Goal: Task Accomplishment & Management: Complete application form

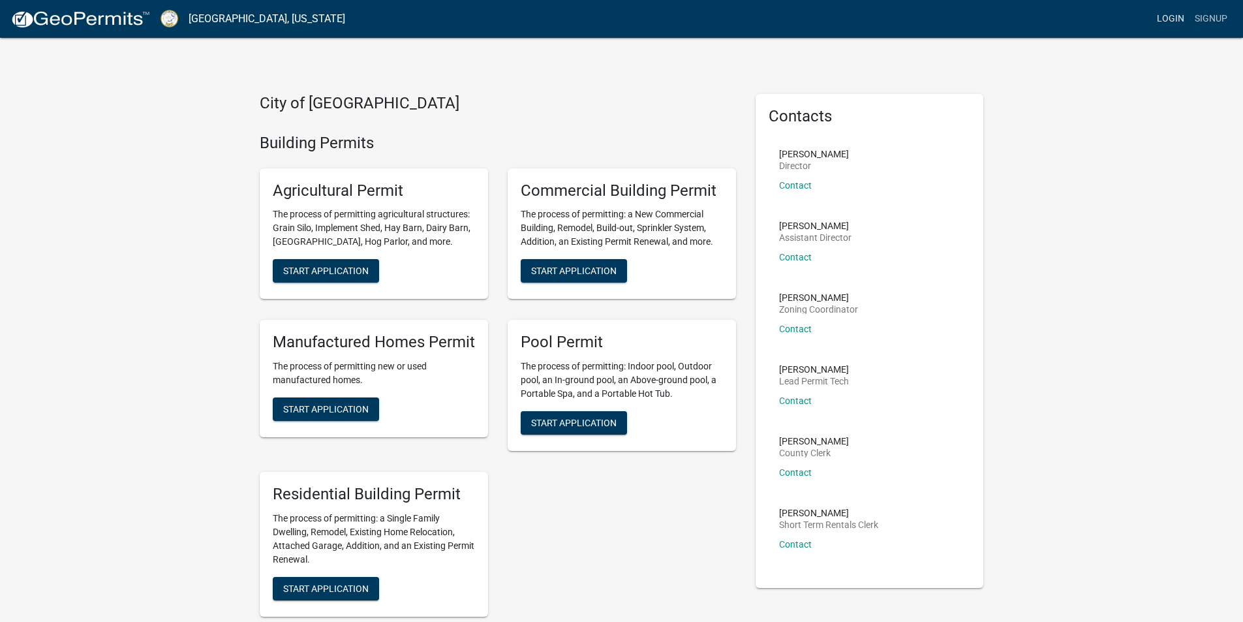
click at [1172, 19] on link "Login" at bounding box center [1170, 19] width 38 height 25
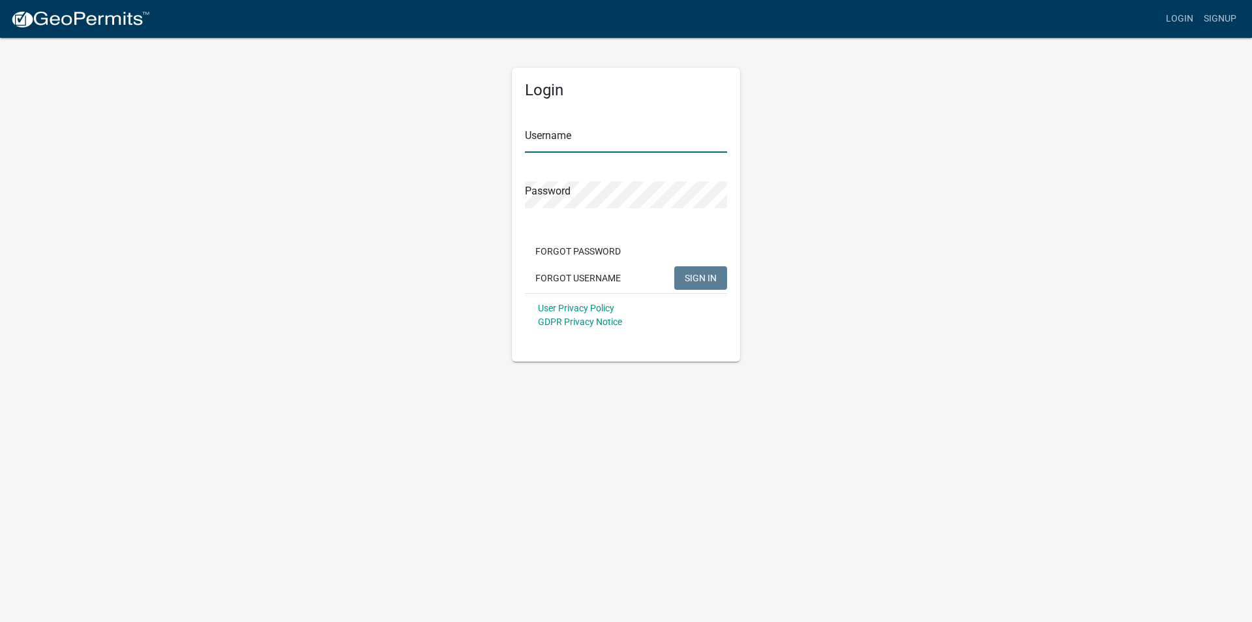
click at [545, 139] on input "Username" at bounding box center [626, 139] width 202 height 27
type input "[PERSON_NAME][EMAIL_ADDRESS][DOMAIN_NAME]"
click at [674, 266] on button "SIGN IN" at bounding box center [700, 277] width 53 height 23
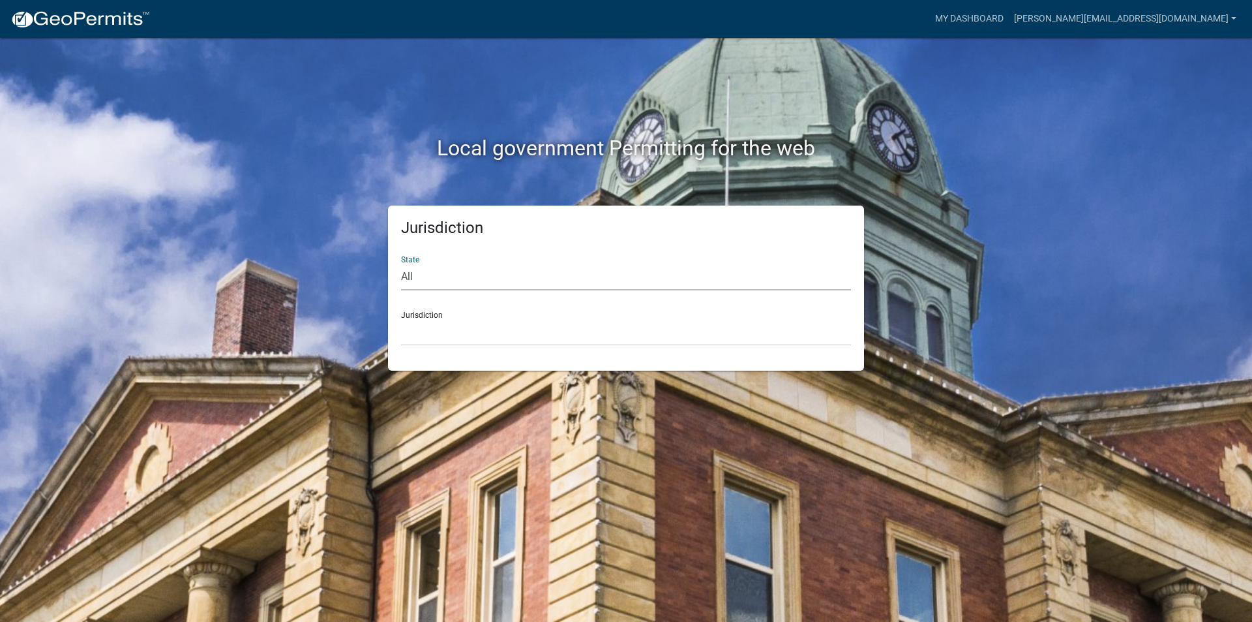
click at [420, 273] on select "All [US_STATE] [US_STATE] [US_STATE] [US_STATE] [US_STATE] [US_STATE] [US_STATE…" at bounding box center [626, 277] width 450 height 27
select select "[US_STATE]"
click at [401, 264] on select "All [US_STATE] [US_STATE] [US_STATE] [US_STATE] [US_STATE] [US_STATE] [US_STATE…" at bounding box center [626, 277] width 450 height 27
click at [421, 335] on select "City of [GEOGRAPHIC_DATA], [US_STATE] [GEOGRAPHIC_DATA], [US_STATE][PERSON_NAME…" at bounding box center [626, 332] width 450 height 27
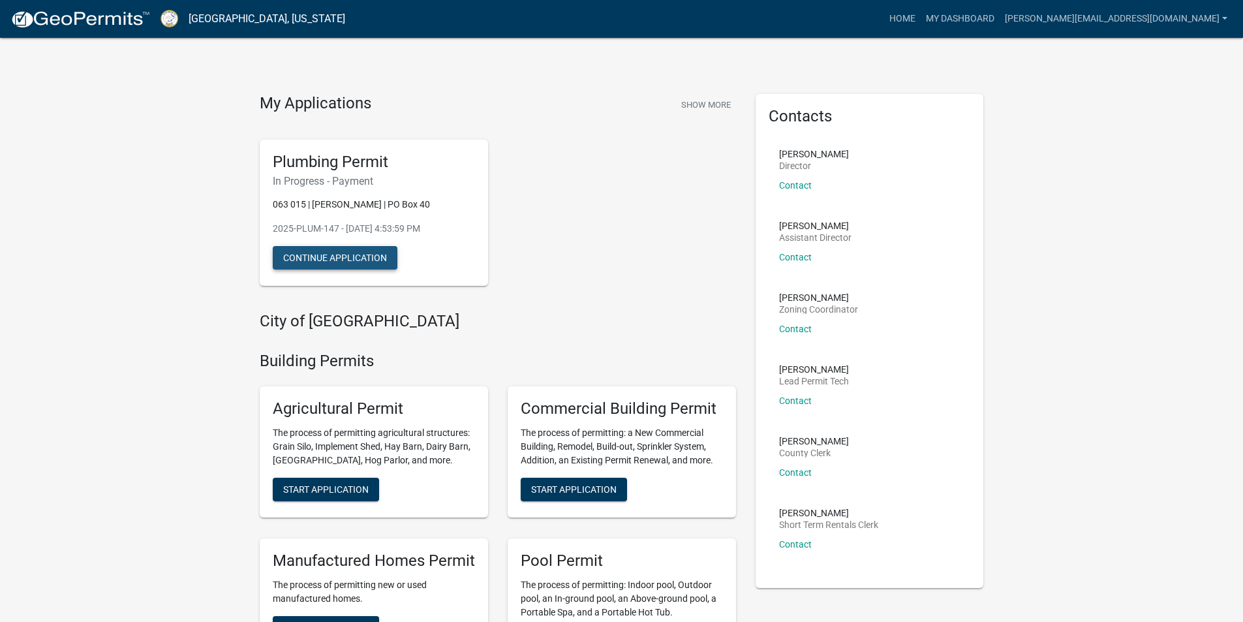
click at [342, 256] on button "Continue Application" at bounding box center [335, 257] width 125 height 23
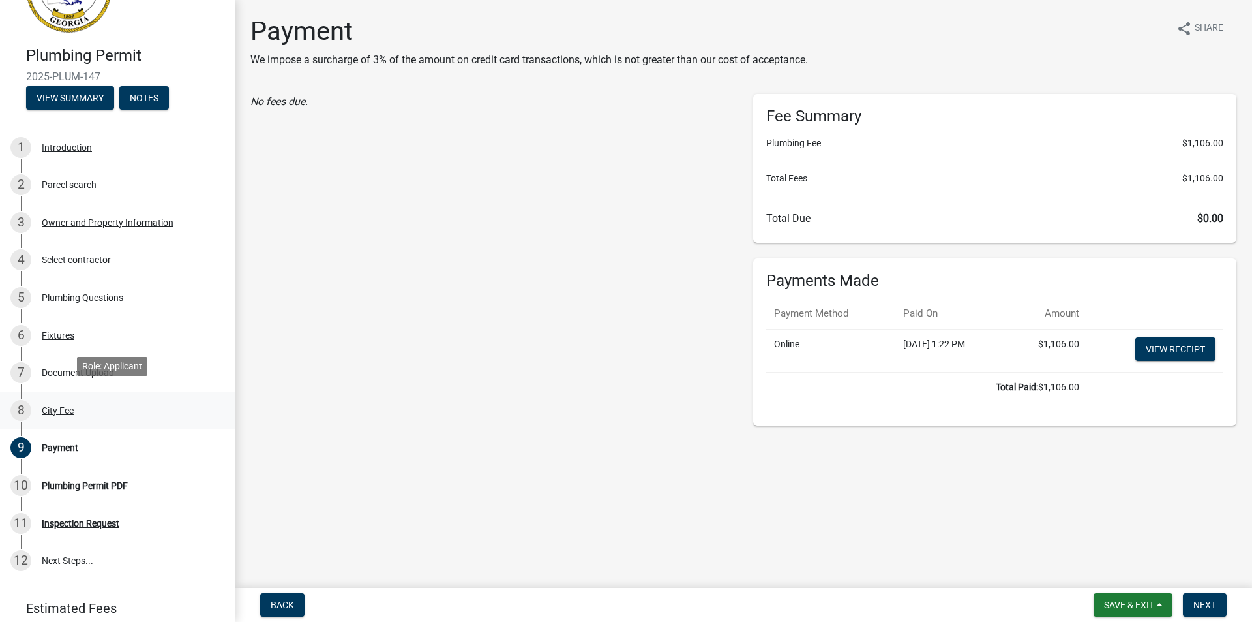
scroll to position [130, 0]
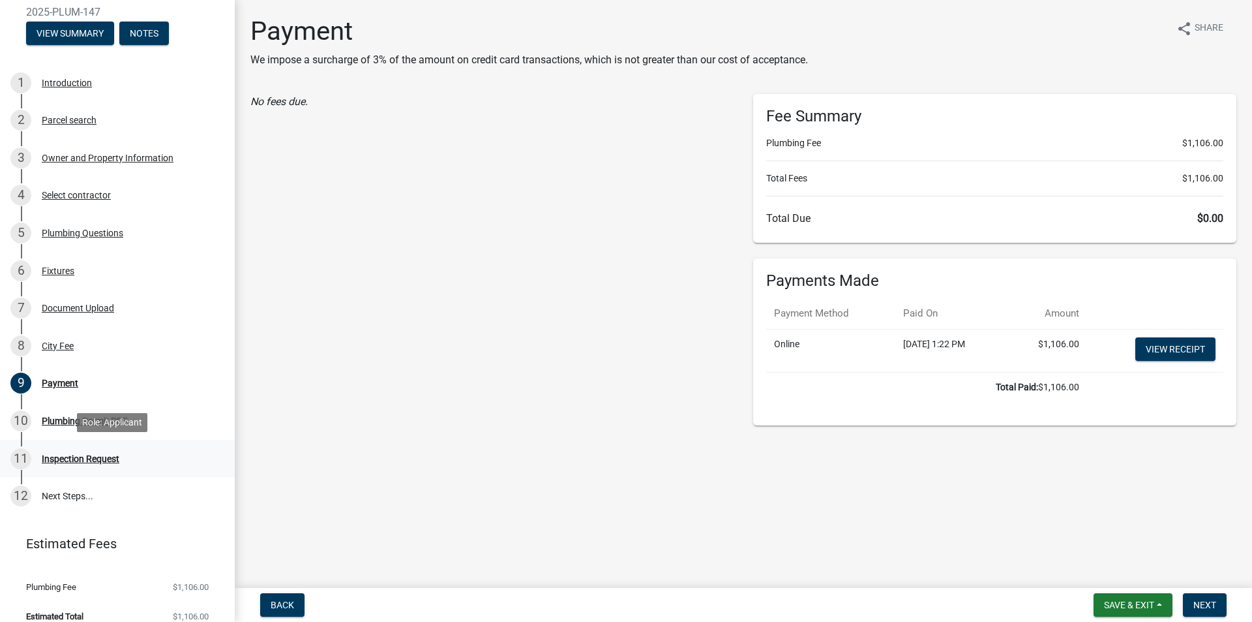
click at [77, 459] on div "Inspection Request" at bounding box center [81, 458] width 78 height 9
click at [85, 455] on div "Inspection Request" at bounding box center [81, 458] width 78 height 9
click at [1203, 601] on span "Next" at bounding box center [1205, 604] width 23 height 10
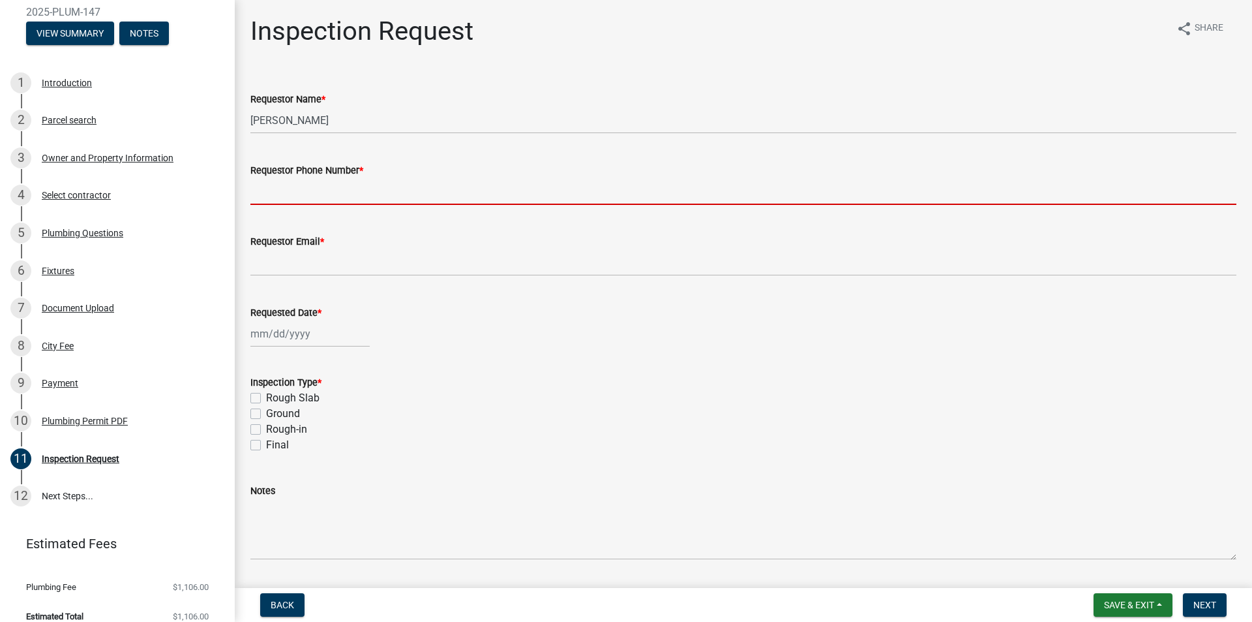
click at [273, 189] on input "Requestor Phone Number *" at bounding box center [743, 191] width 986 height 27
type input "7708335120"
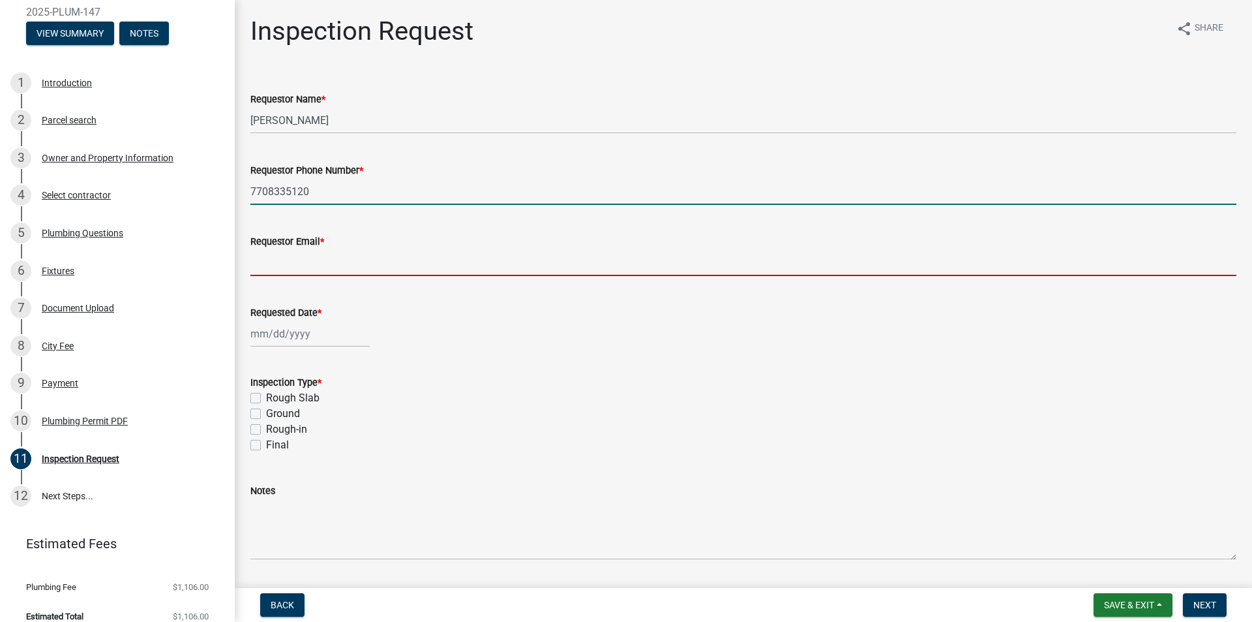
type input "[PERSON_NAME][EMAIL_ADDRESS][DOMAIN_NAME]"
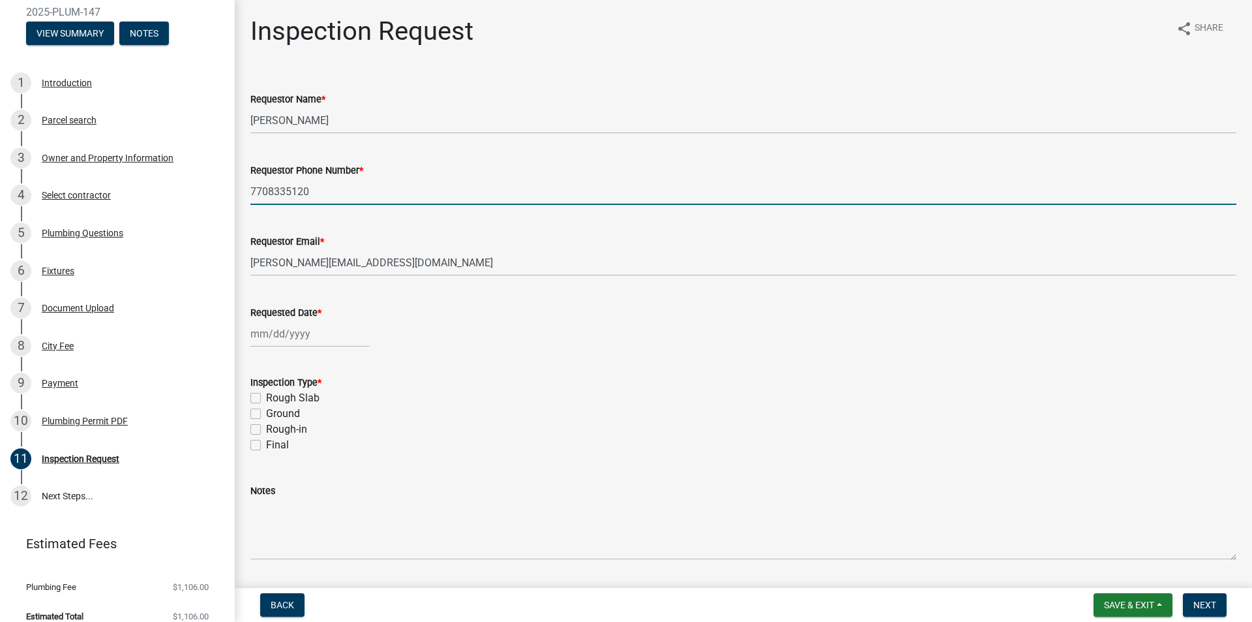
select select "8"
select select "2025"
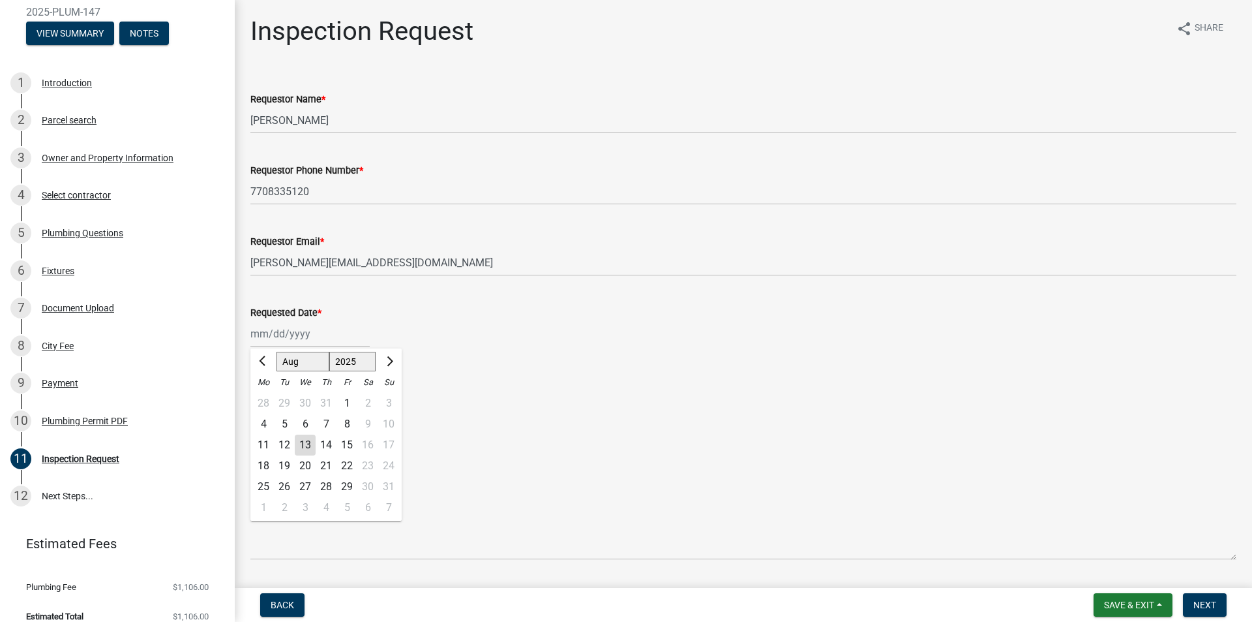
click at [281, 332] on div "[PERSON_NAME] Feb Mar Apr [PERSON_NAME][DATE] Oct Nov [DATE] 1526 1527 1528 152…" at bounding box center [309, 333] width 119 height 27
click at [306, 444] on div "13" at bounding box center [305, 444] width 21 height 21
type input "[DATE]"
click at [266, 402] on label "Rough Slab" at bounding box center [292, 398] width 53 height 16
click at [266, 399] on input "Rough Slab" at bounding box center [270, 394] width 8 height 8
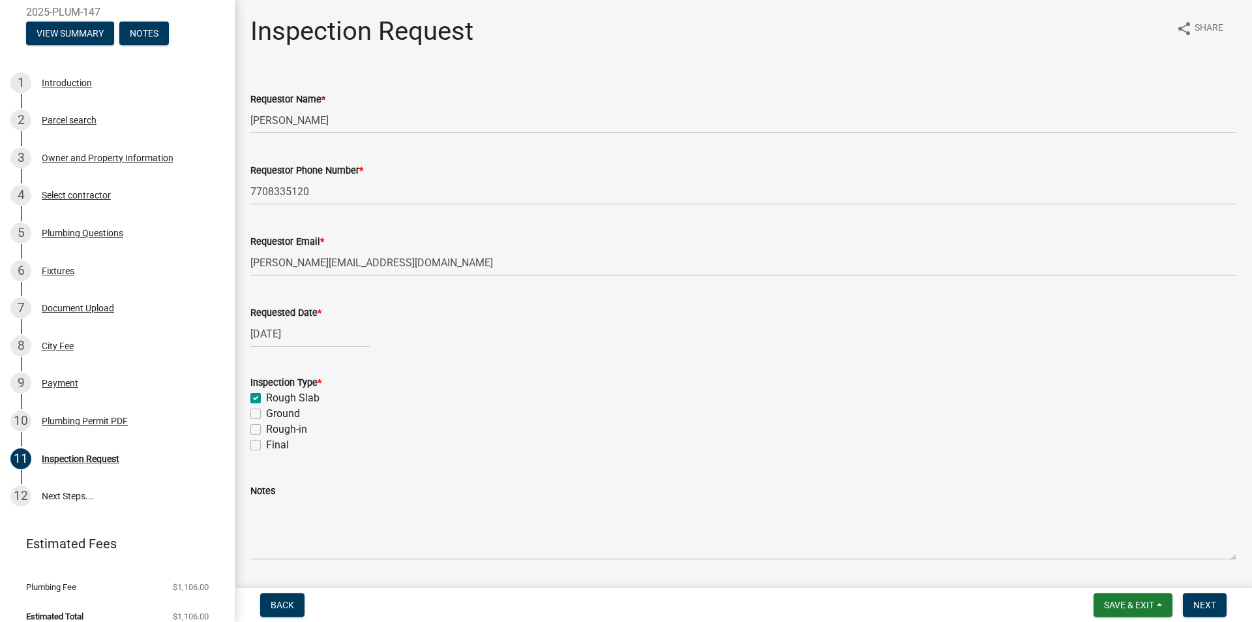
checkbox input "true"
checkbox input "false"
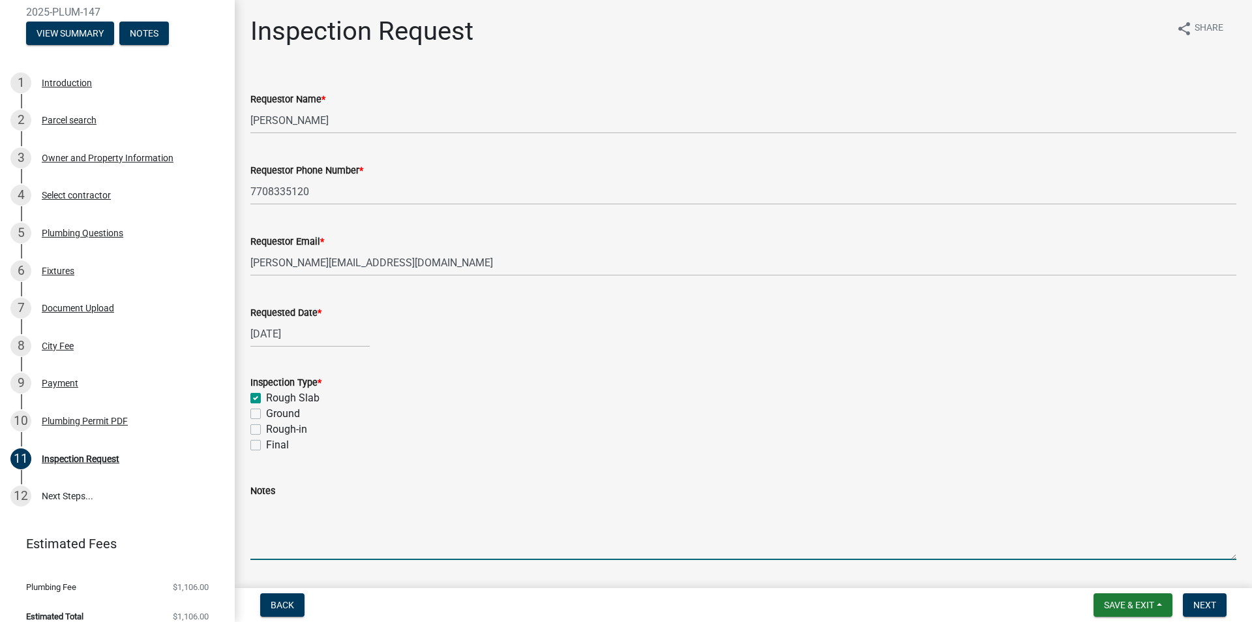
click at [278, 543] on textarea "Notes" at bounding box center [743, 528] width 986 height 61
type textarea "Onsite contact is [PERSON_NAME] @ [PHONE_NUMBER]"
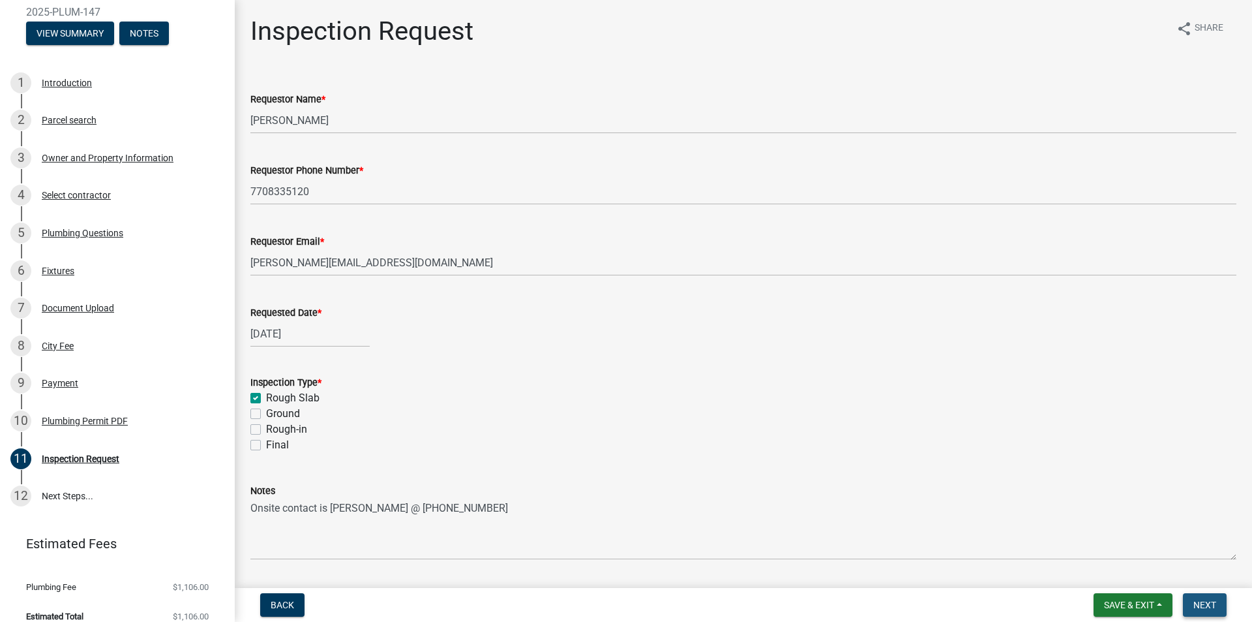
click at [1206, 611] on button "Next" at bounding box center [1205, 604] width 44 height 23
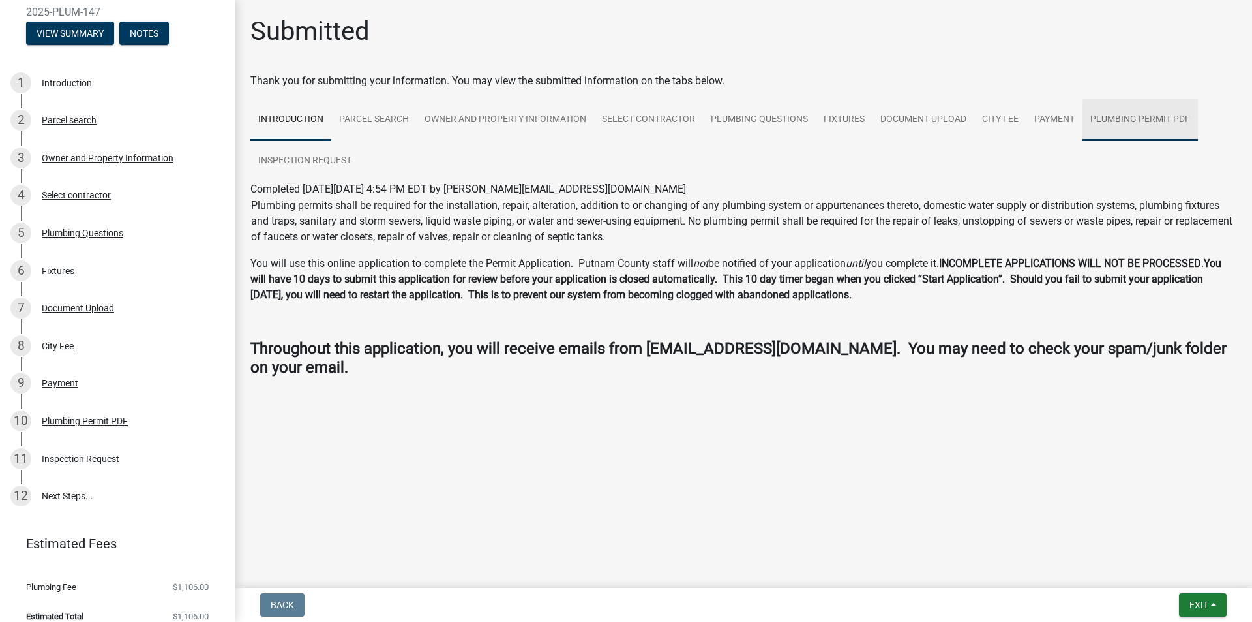
click at [1142, 121] on link "Plumbing Permit PDF" at bounding box center [1140, 120] width 115 height 42
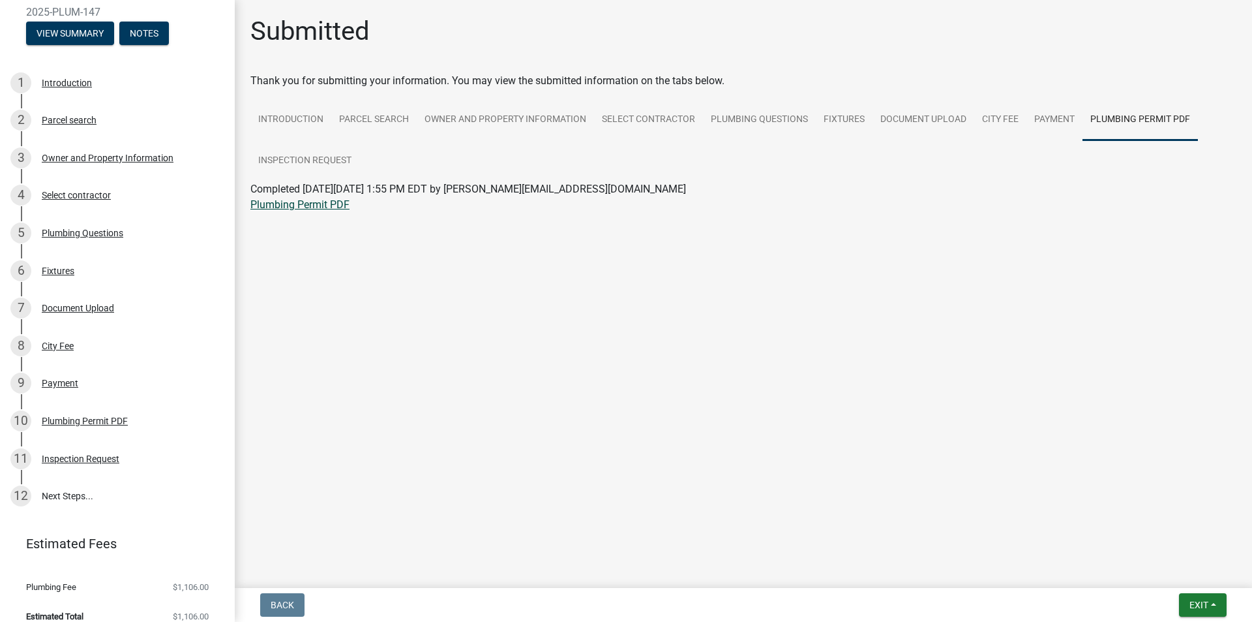
click at [289, 207] on link "Plumbing Permit PDF" at bounding box center [299, 204] width 99 height 12
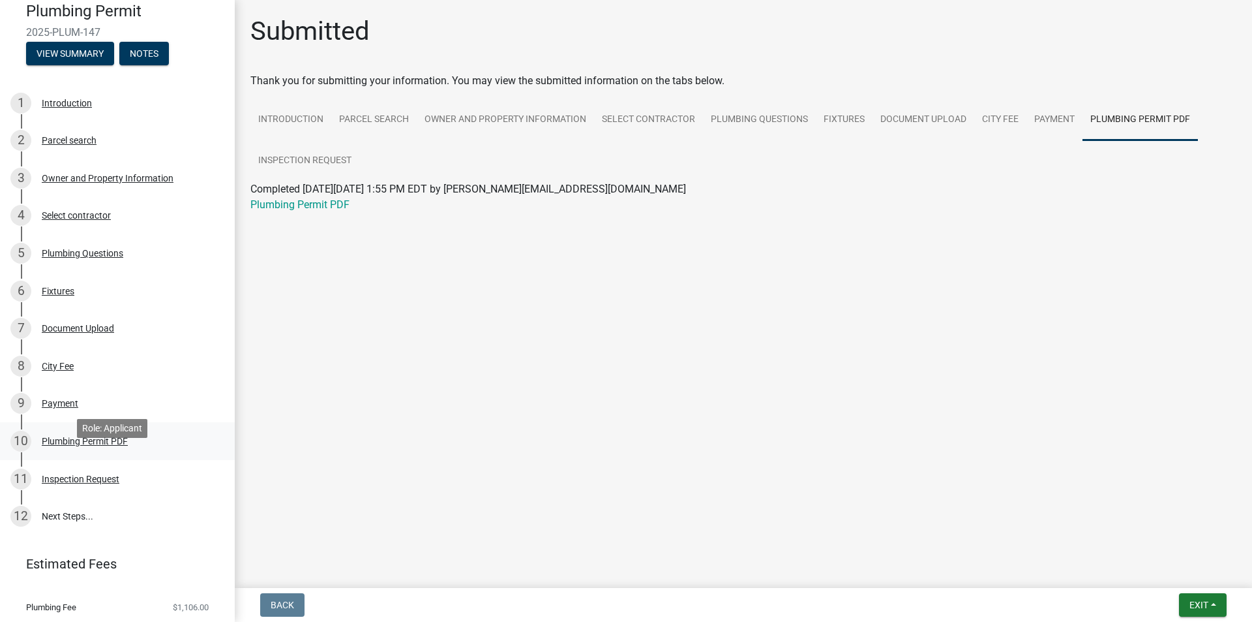
scroll to position [80, 0]
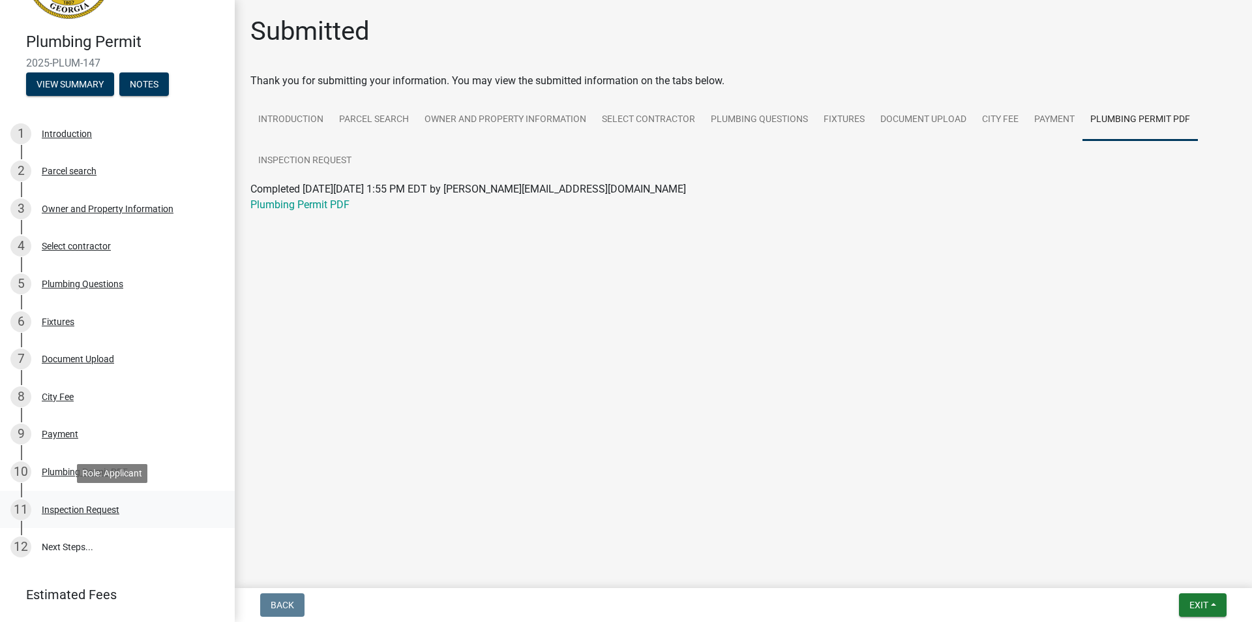
click at [81, 509] on div "Inspection Request" at bounding box center [81, 509] width 78 height 9
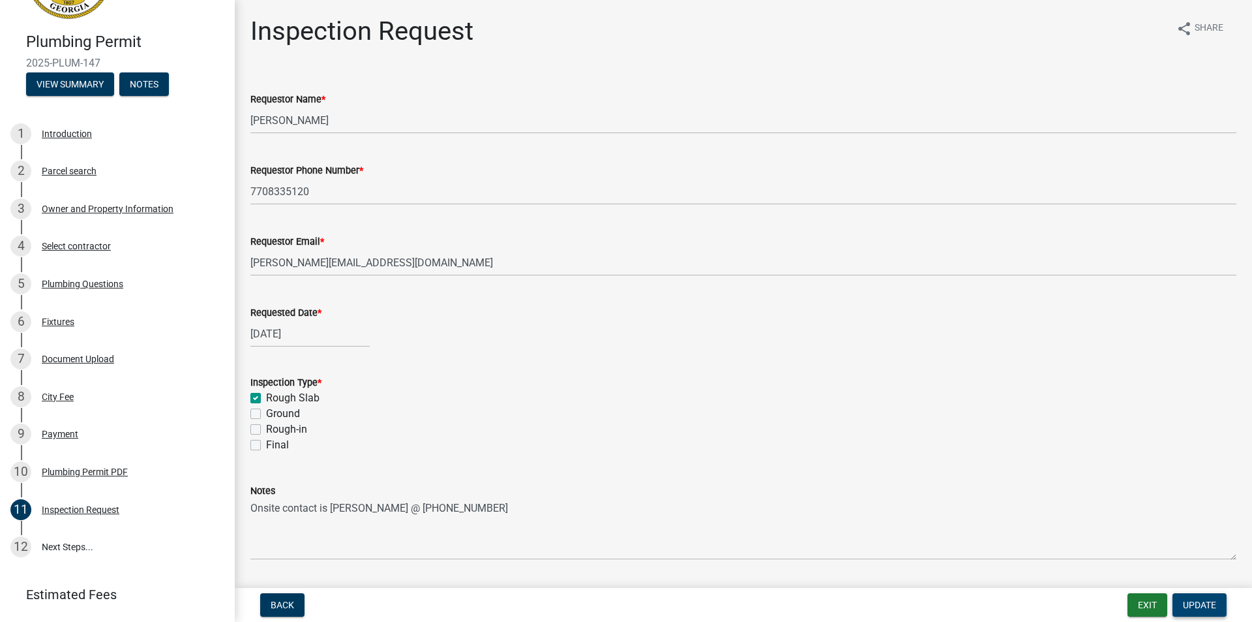
click at [1187, 607] on span "Update" at bounding box center [1199, 604] width 33 height 10
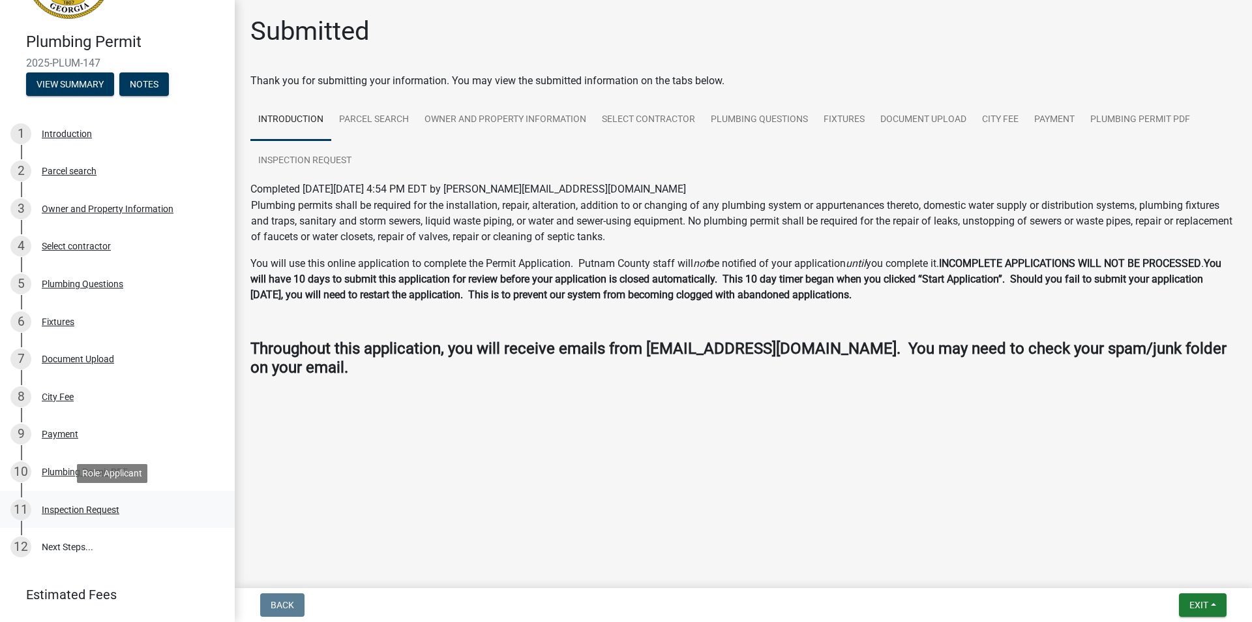
click at [70, 512] on div "Inspection Request" at bounding box center [81, 509] width 78 height 9
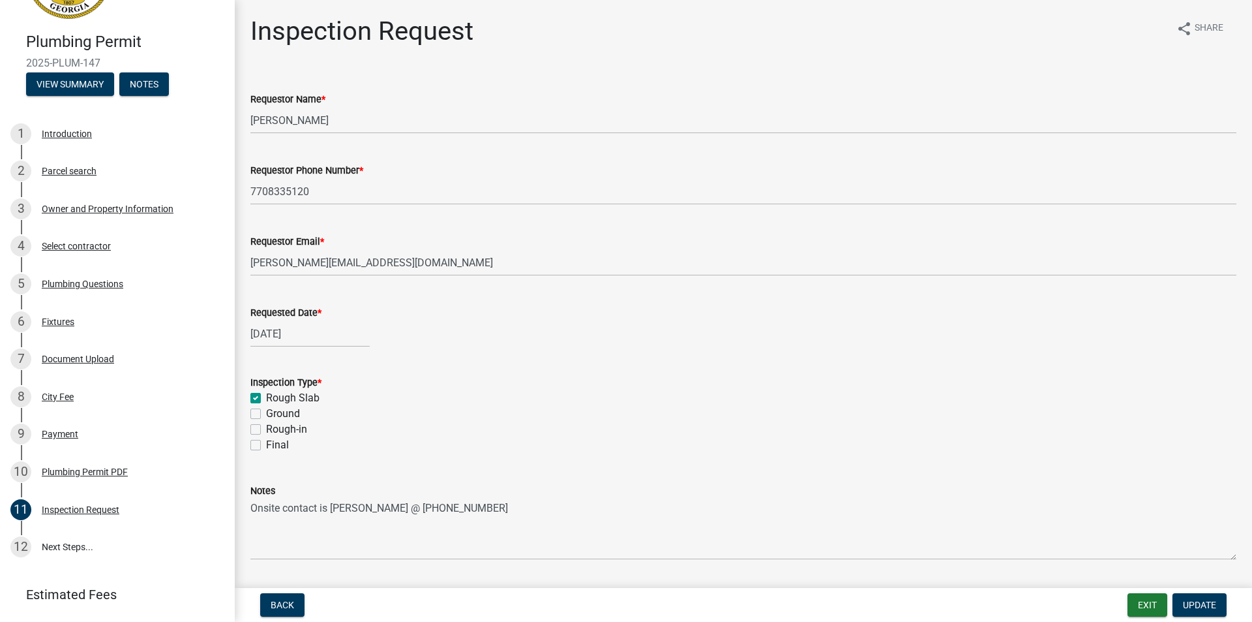
click at [295, 331] on div "[DATE]" at bounding box center [309, 333] width 119 height 27
select select "8"
select select "2025"
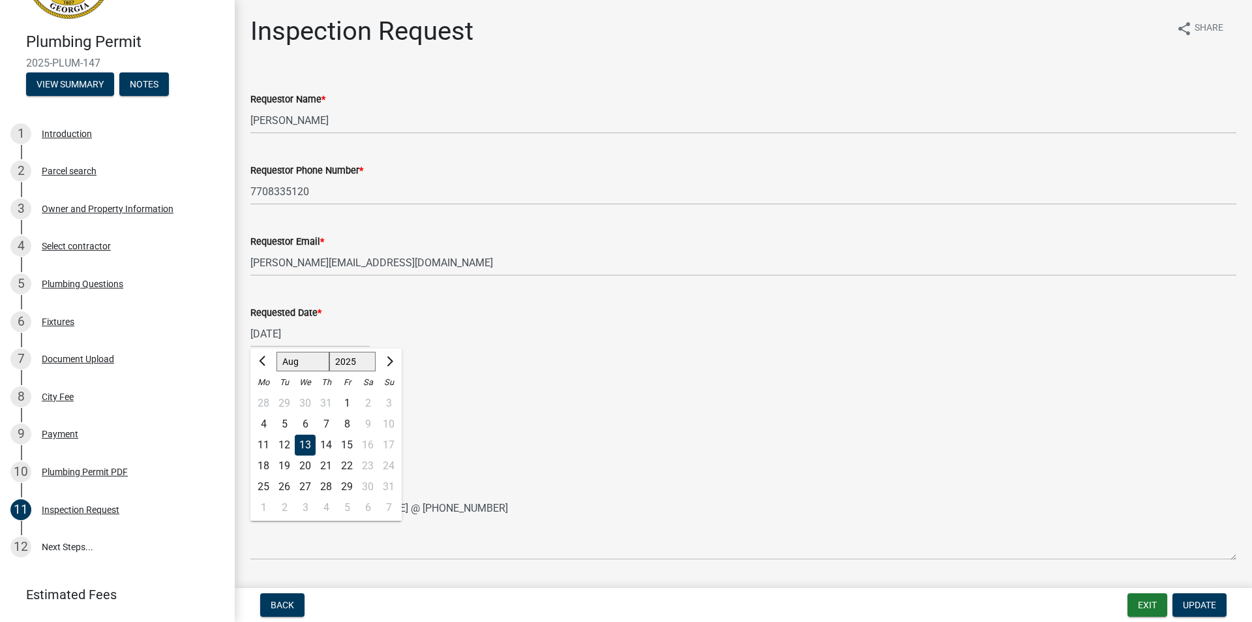
click at [325, 447] on div "14" at bounding box center [326, 444] width 21 height 21
type input "[DATE]"
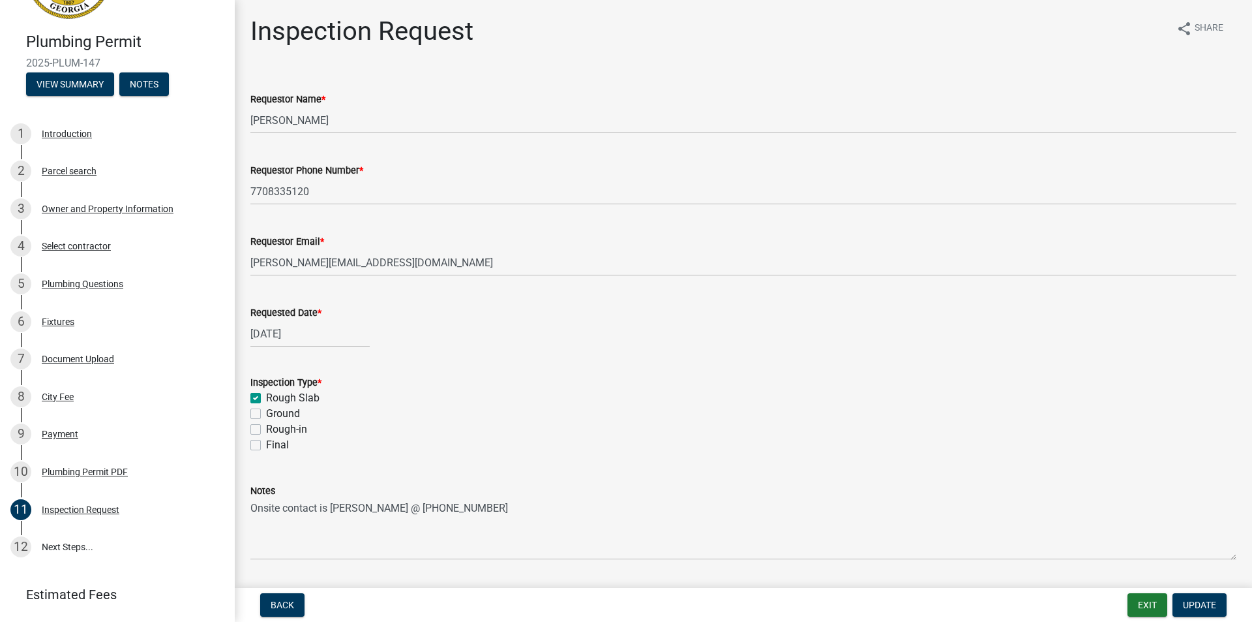
click at [310, 318] on label "Requested Date *" at bounding box center [285, 313] width 71 height 9
click at [310, 320] on input "[DATE]" at bounding box center [309, 333] width 119 height 27
select select "8"
select select "2025"
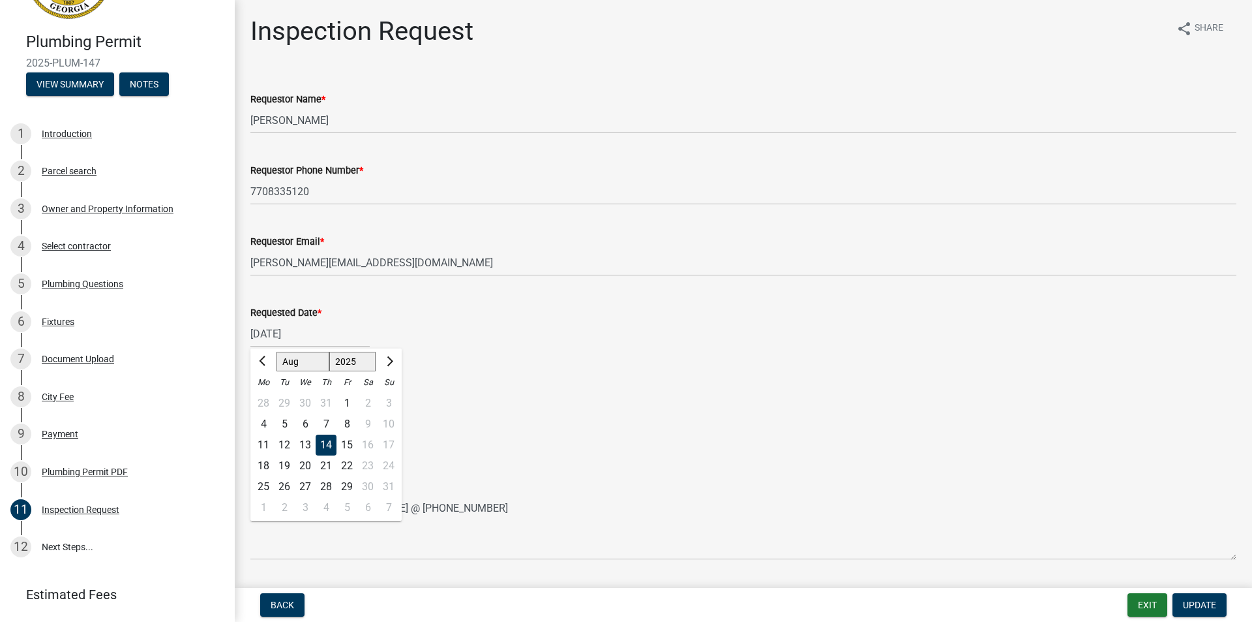
click at [303, 444] on div "13" at bounding box center [305, 444] width 21 height 21
type input "[DATE]"
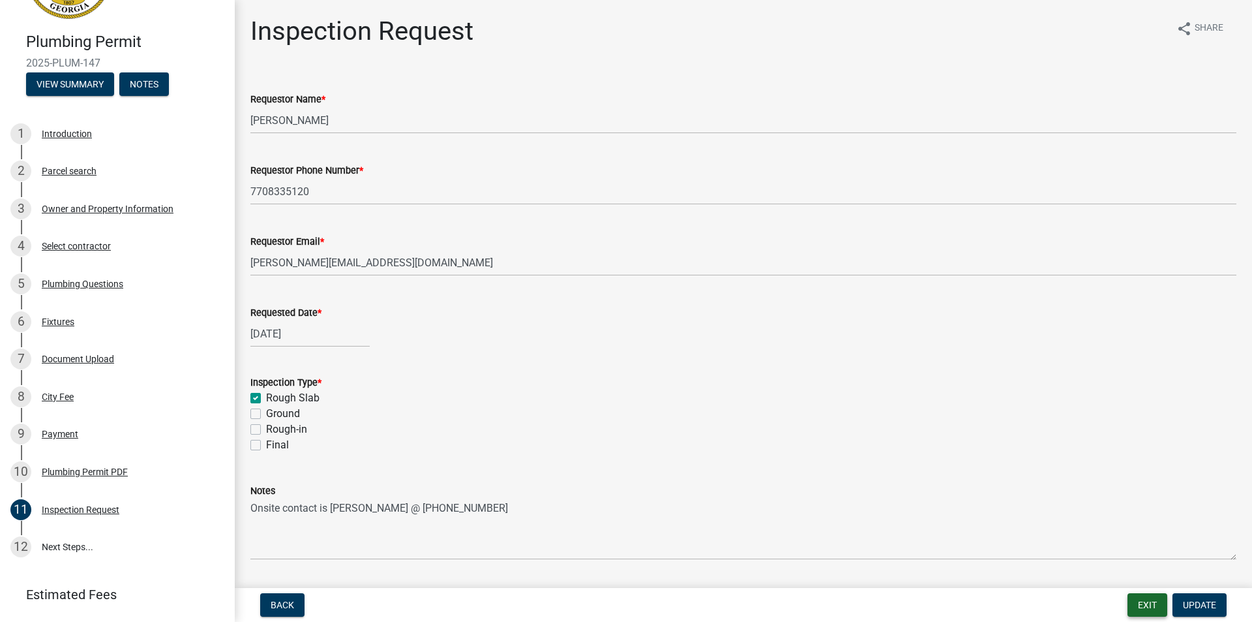
click at [1147, 603] on button "Exit" at bounding box center [1148, 604] width 40 height 23
